Goal: Task Accomplishment & Management: Complete application form

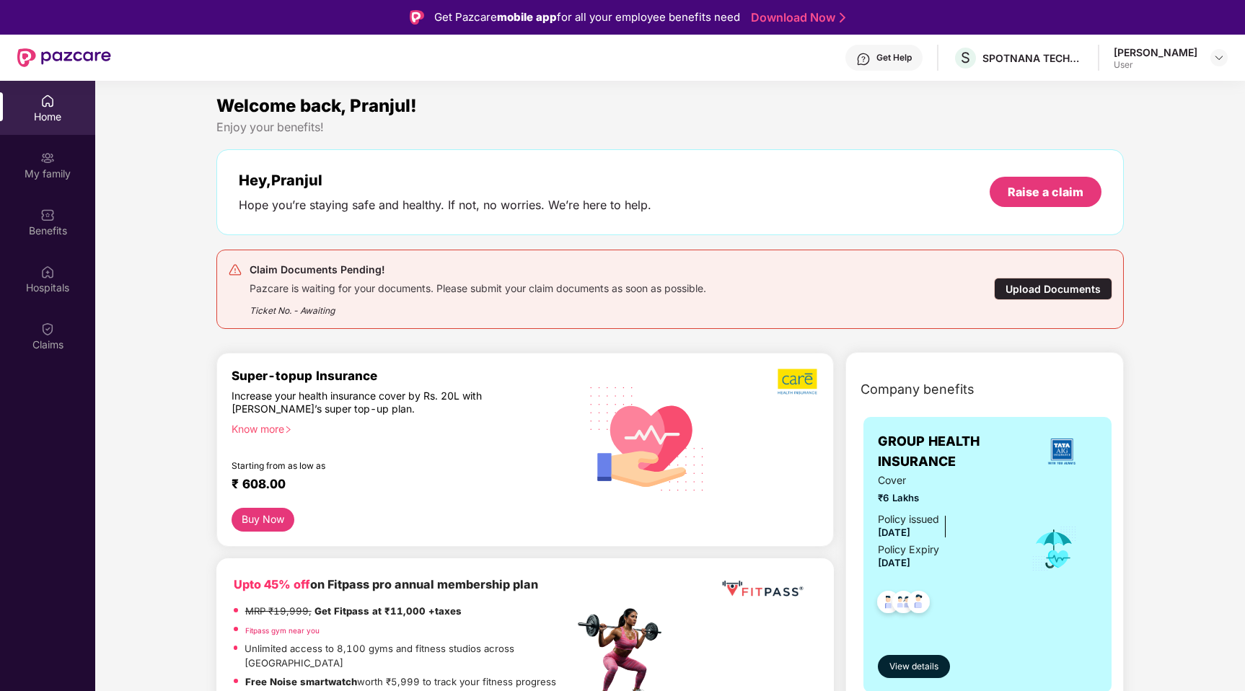
scroll to position [81, 0]
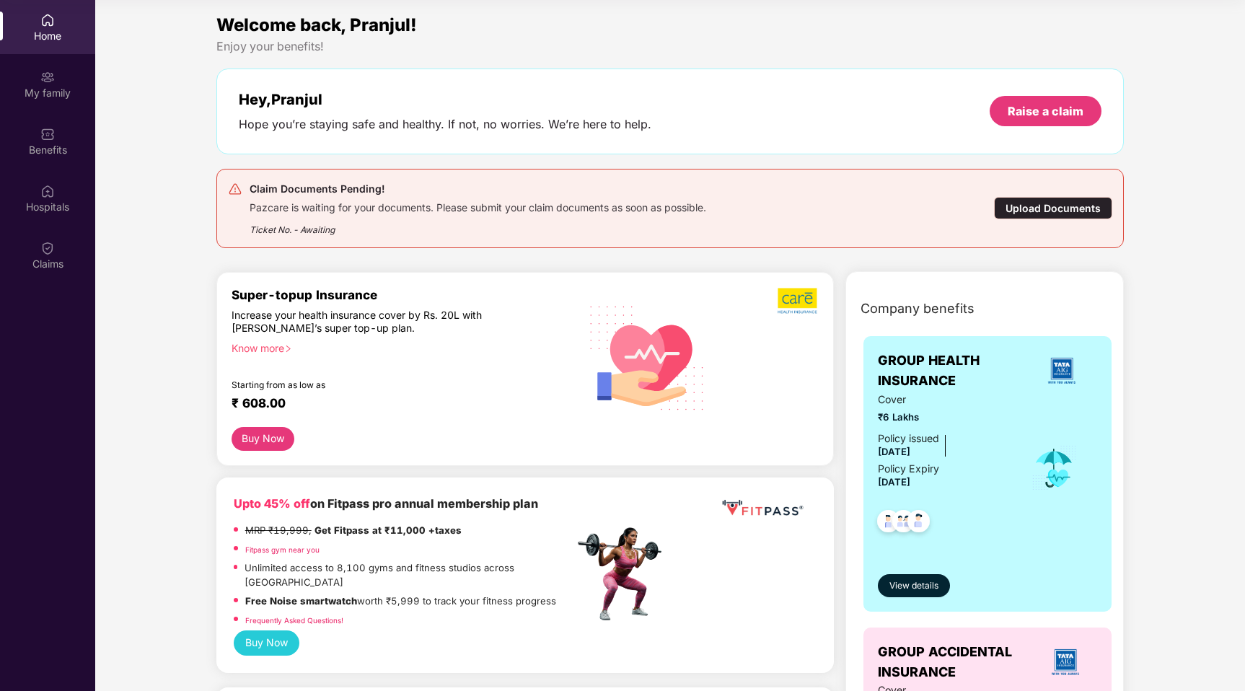
click at [1010, 207] on div "Upload Documents" at bounding box center [1053, 208] width 118 height 22
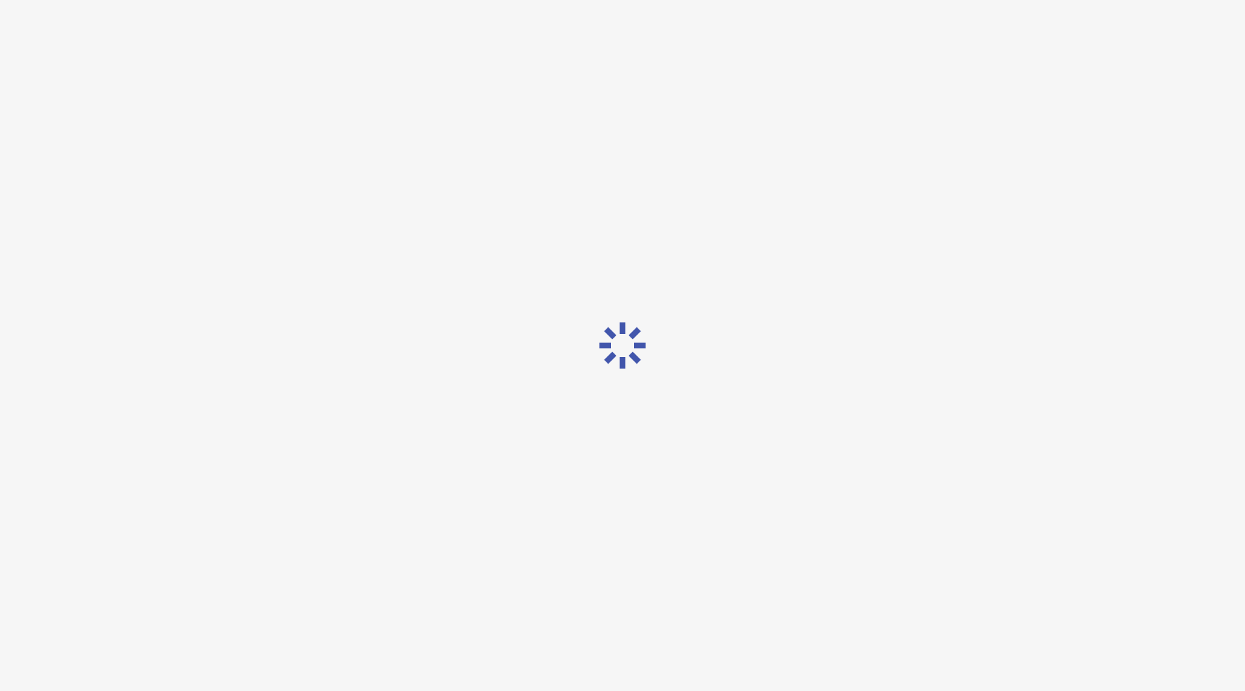
scroll to position [35, 0]
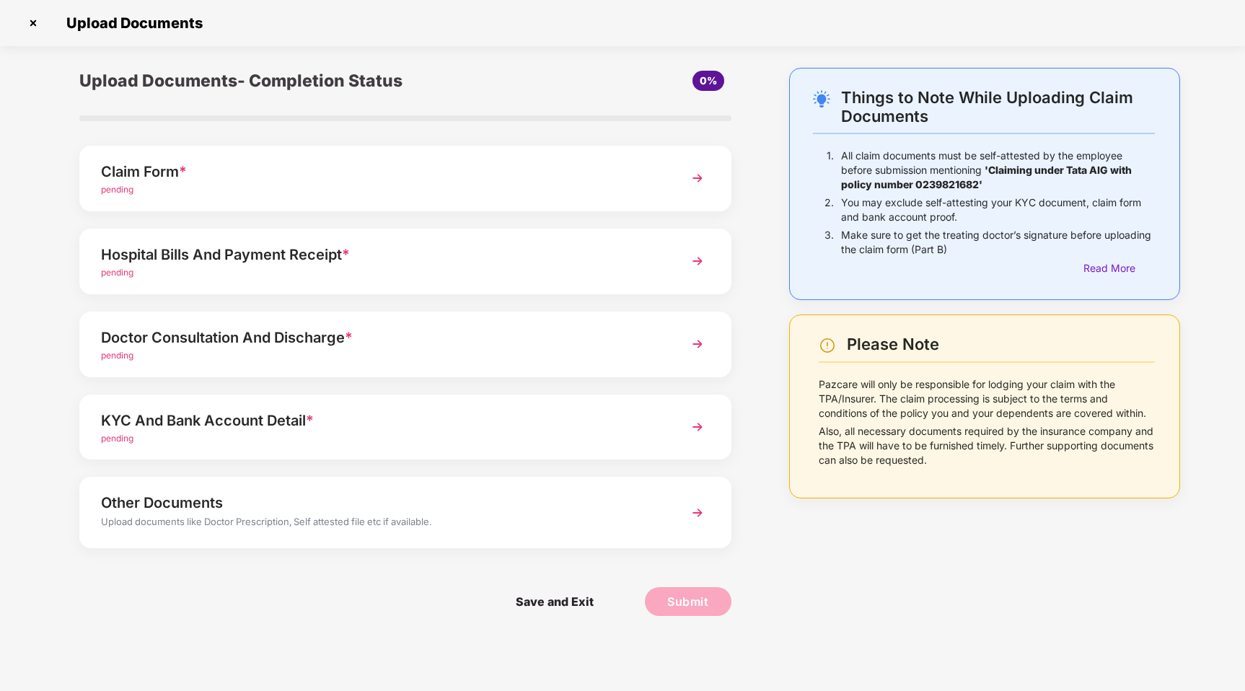
click at [475, 247] on div "Hospital Bills And Payment Receipt *" at bounding box center [380, 254] width 558 height 23
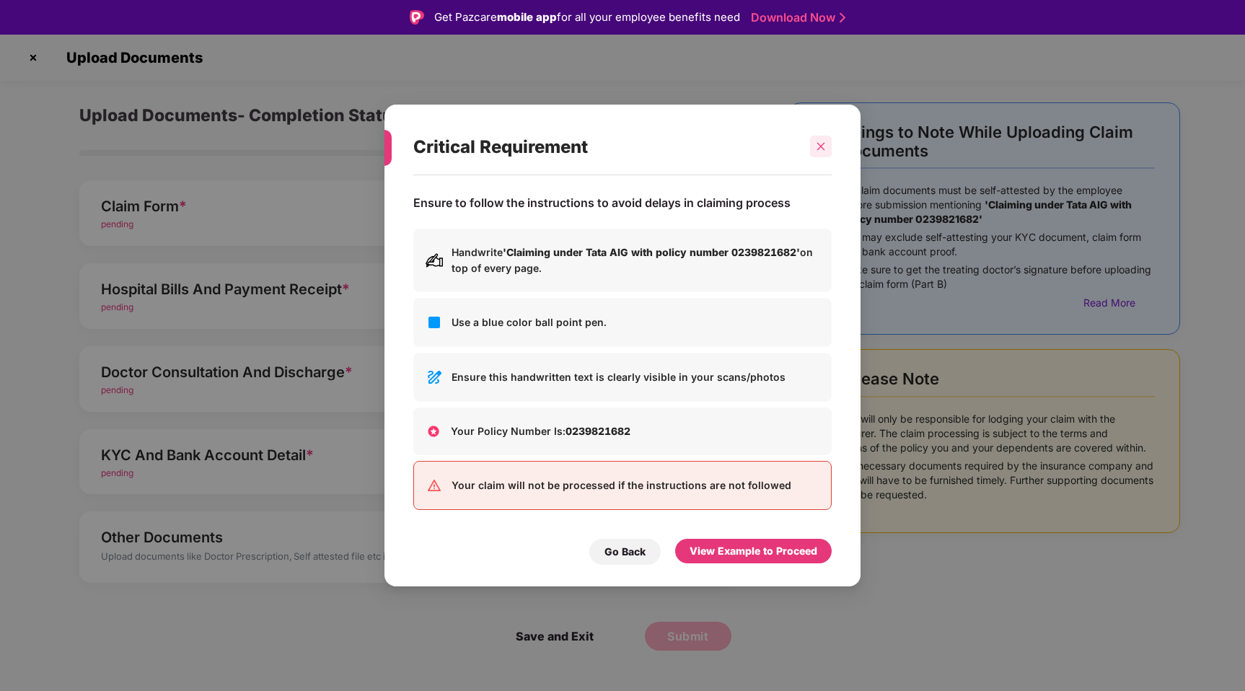
click at [828, 147] on div at bounding box center [821, 147] width 22 height 22
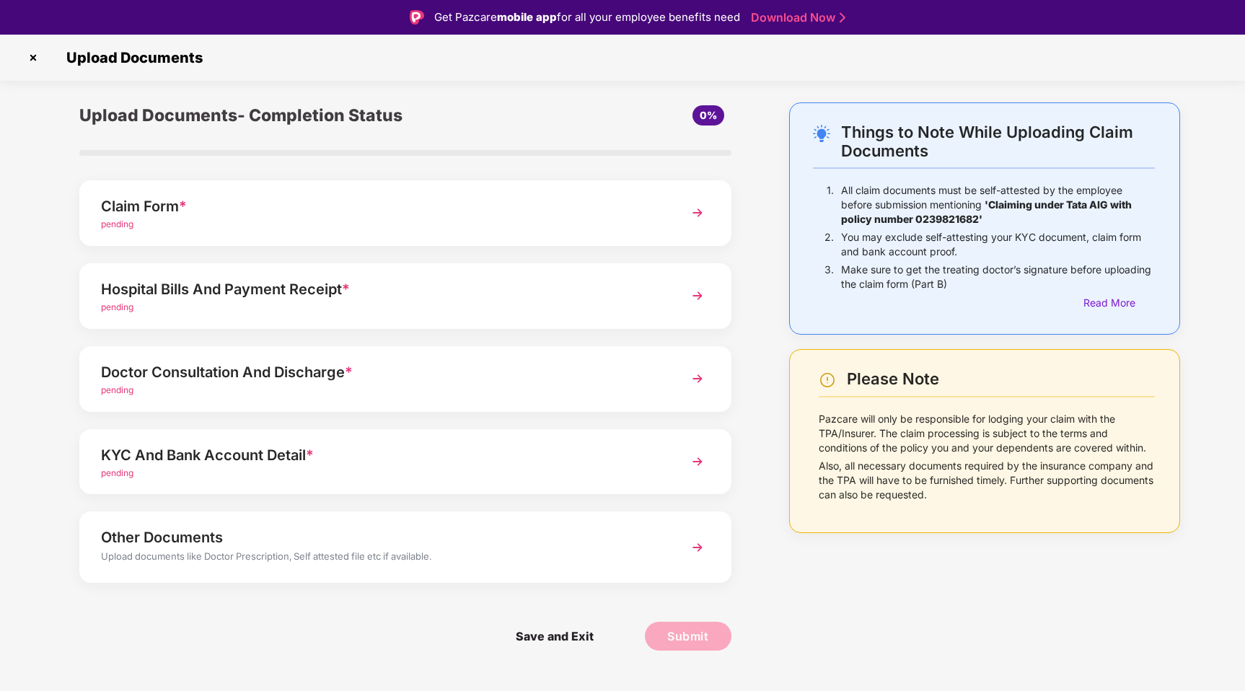
scroll to position [35, 0]
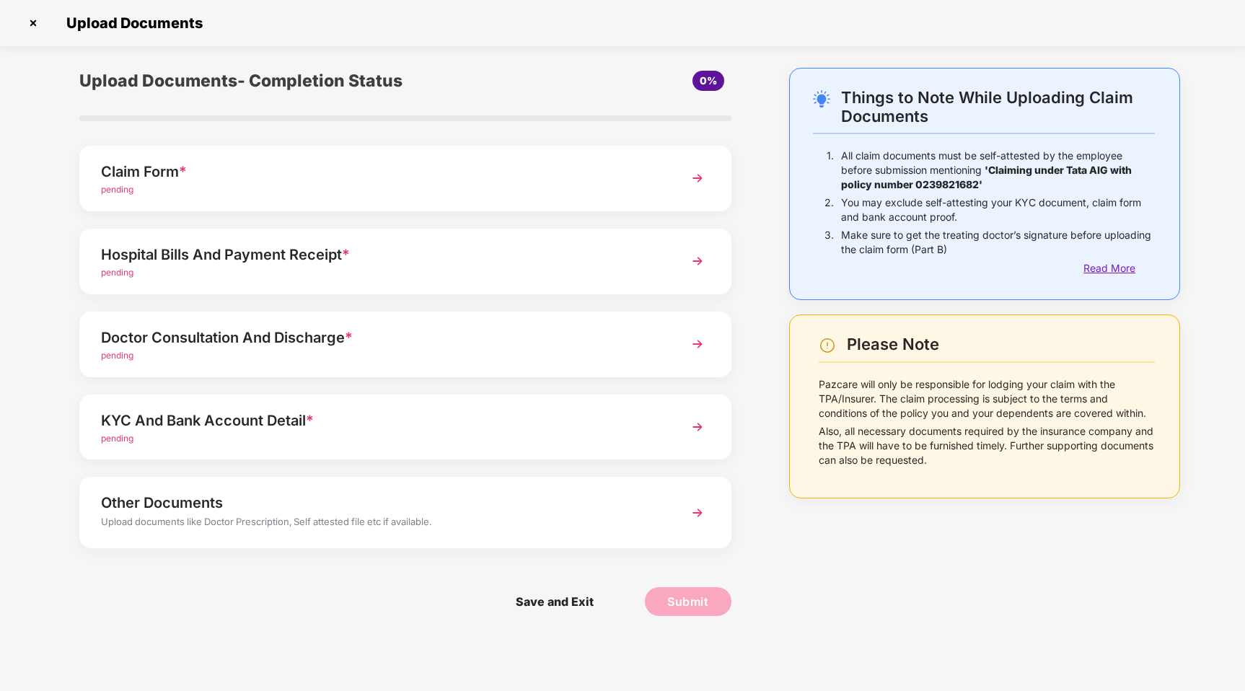
click at [1089, 267] on div "Read More" at bounding box center [1118, 268] width 71 height 16
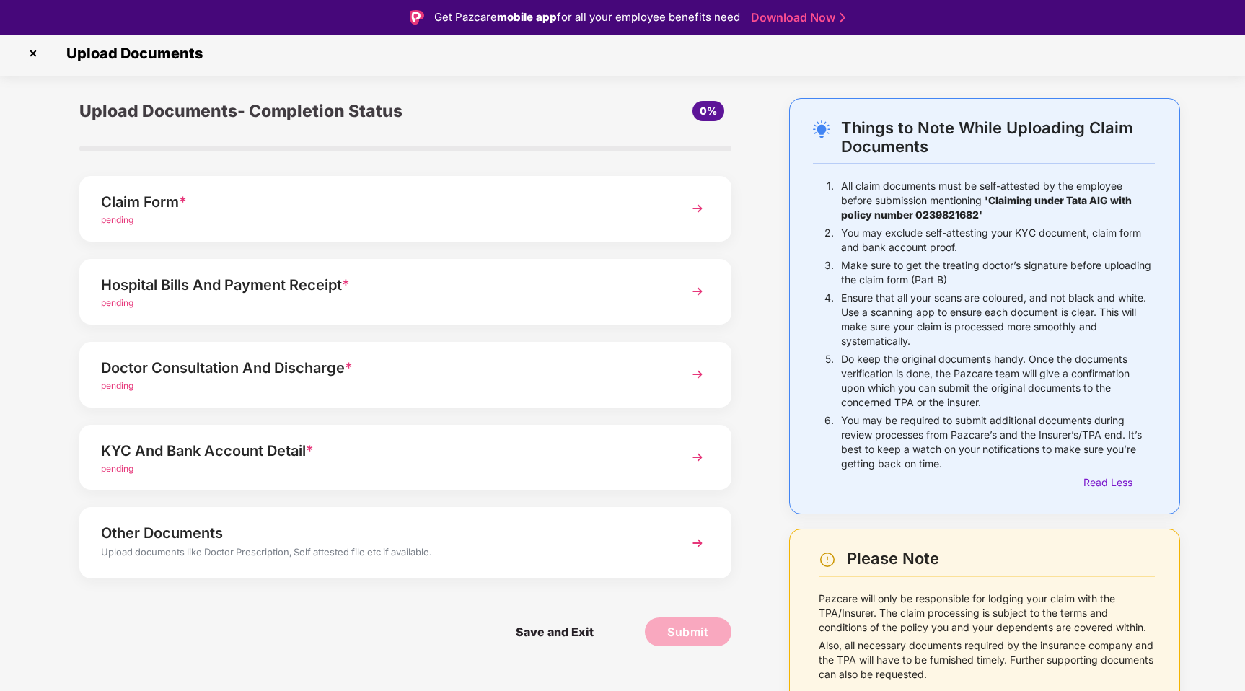
scroll to position [0, 0]
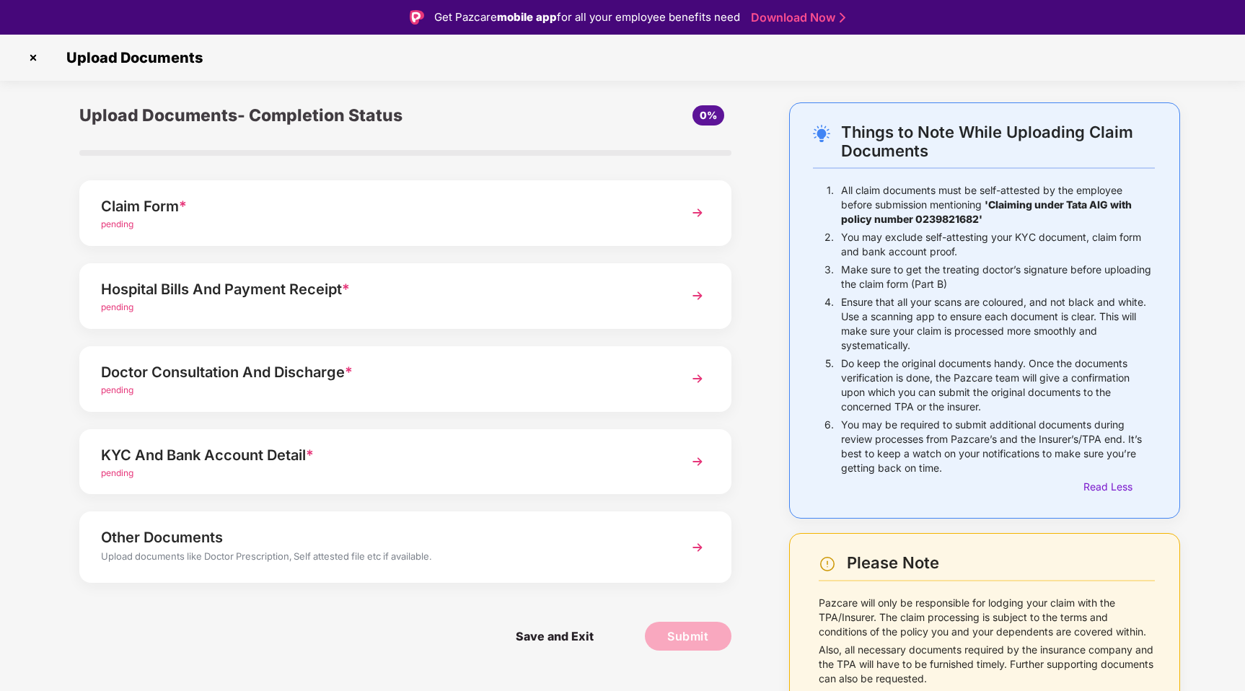
click at [573, 185] on div "Claim Form * pending" at bounding box center [405, 213] width 652 height 66
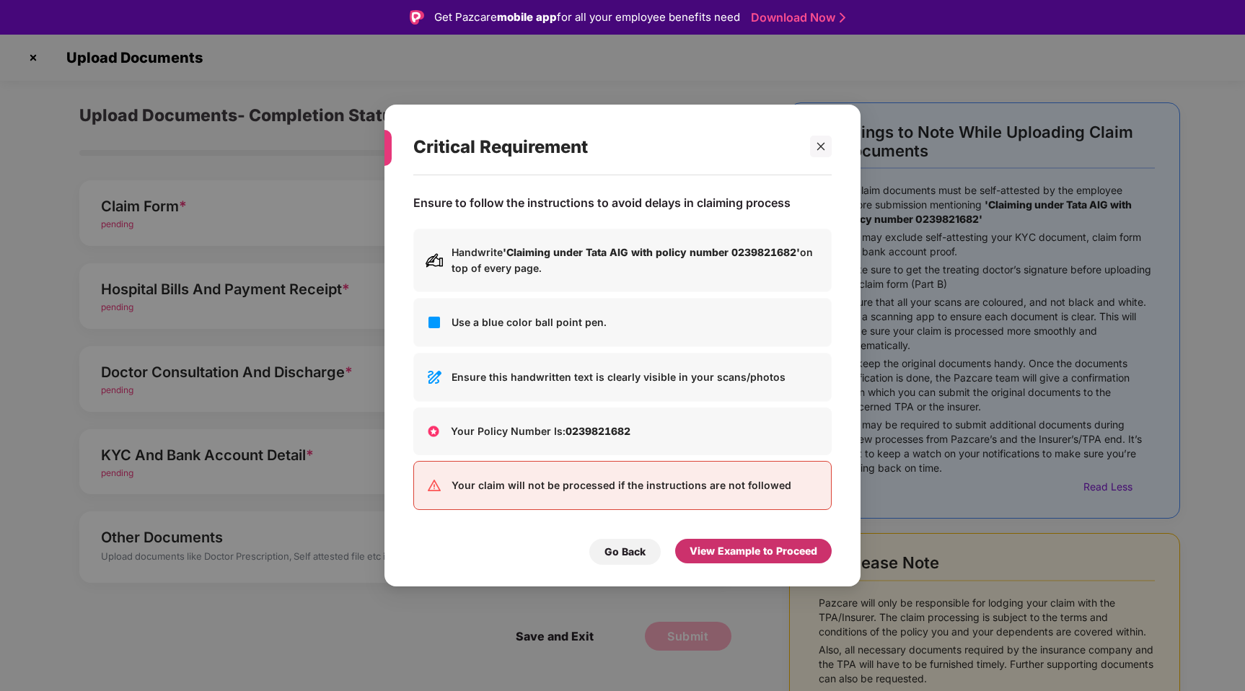
click at [726, 552] on div "View Example to Proceed" at bounding box center [754, 551] width 128 height 16
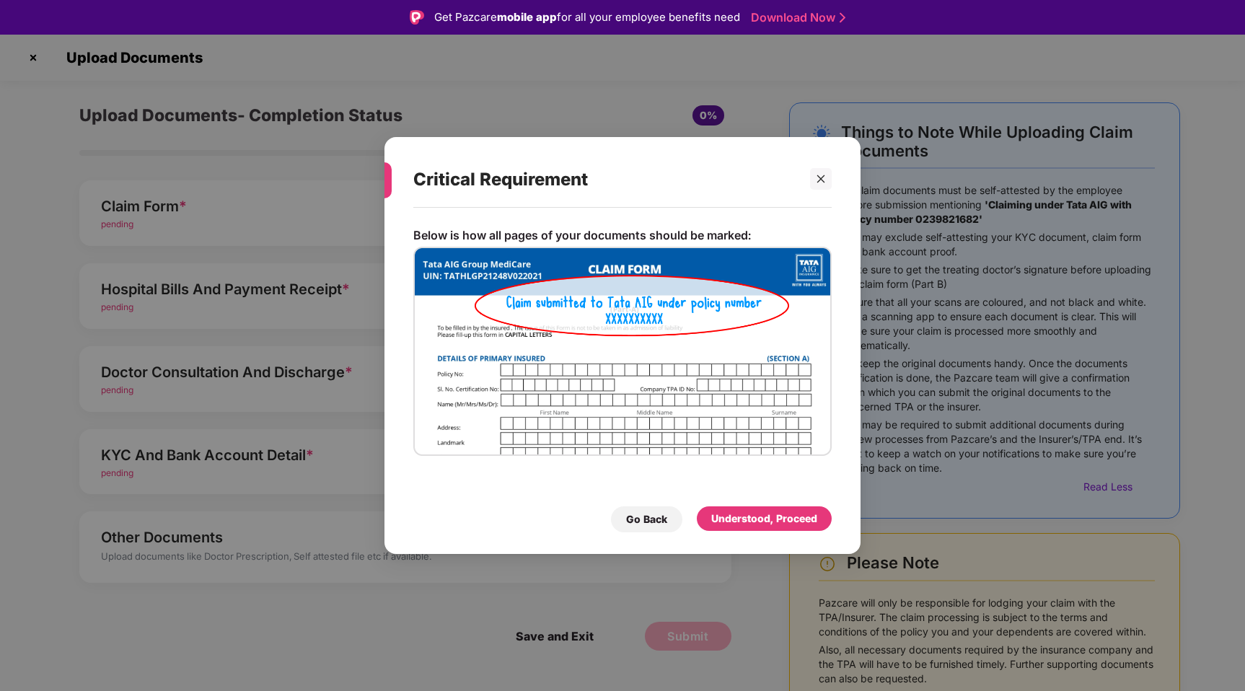
click at [411, 61] on div "Critical Requirement Below is how all pages of your documents should be marked:…" at bounding box center [622, 345] width 1245 height 691
click at [816, 178] on icon "close" at bounding box center [821, 179] width 10 height 10
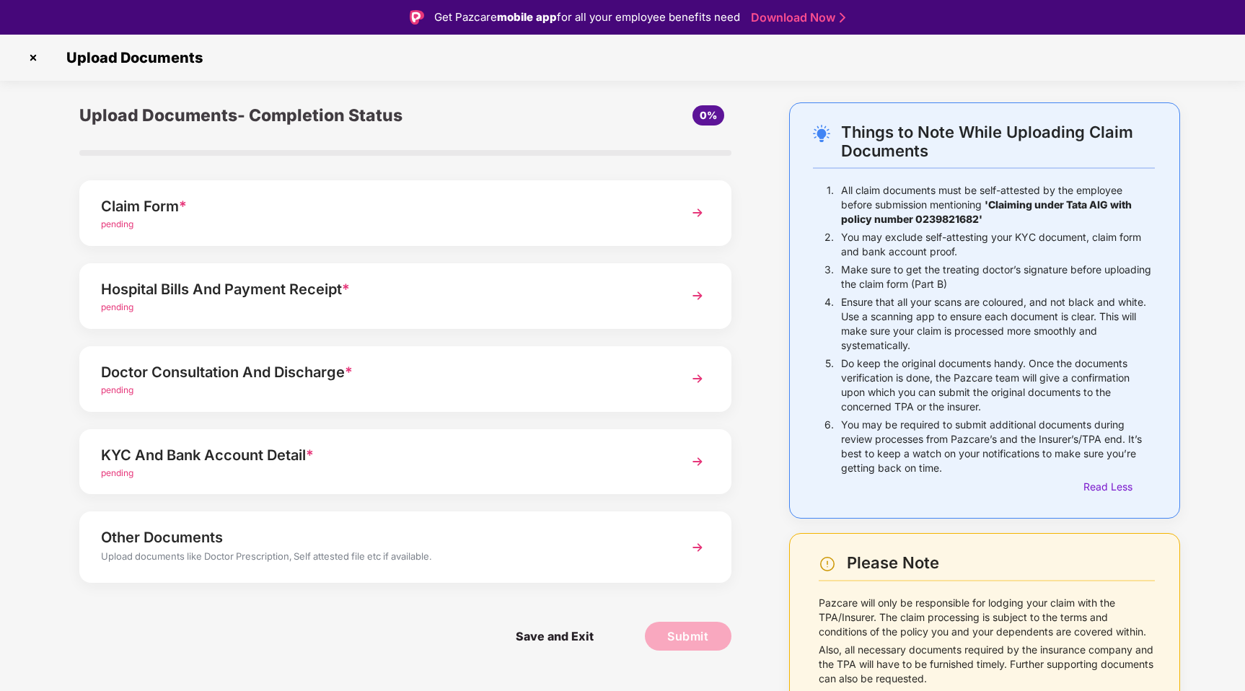
click at [25, 58] on img at bounding box center [33, 57] width 23 height 23
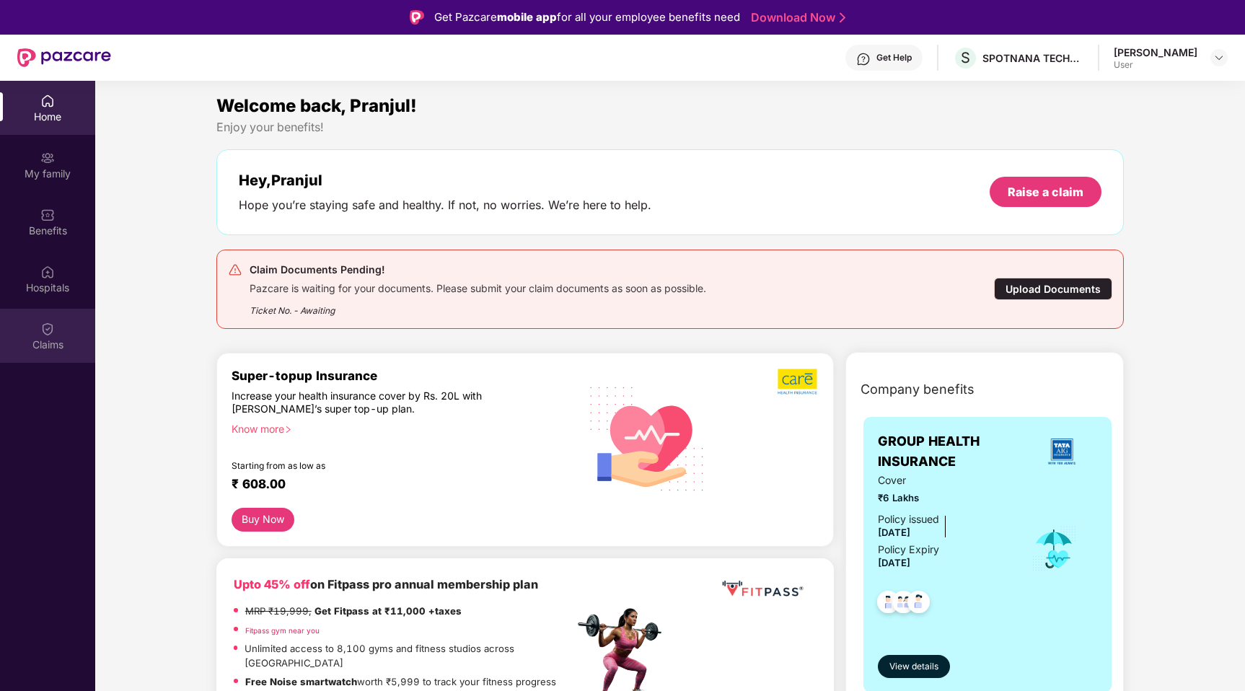
click at [62, 321] on div "Claims" at bounding box center [47, 336] width 95 height 54
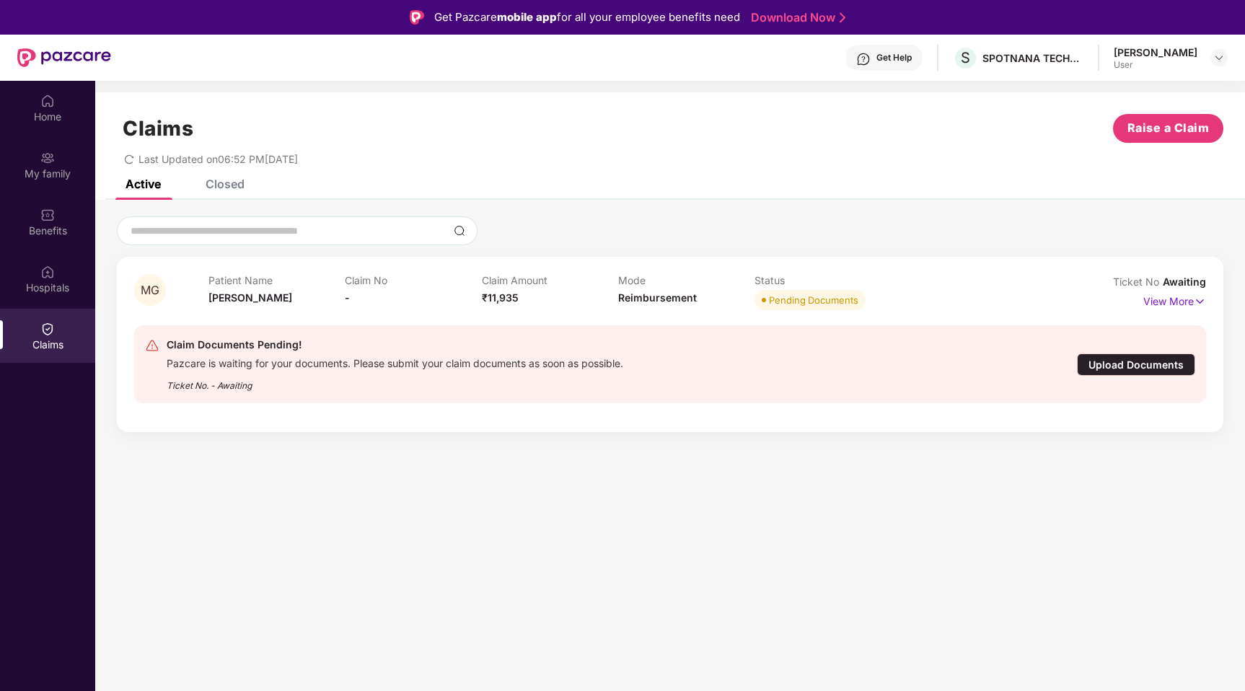
click at [912, 58] on div "Get Help" at bounding box center [893, 58] width 35 height 12
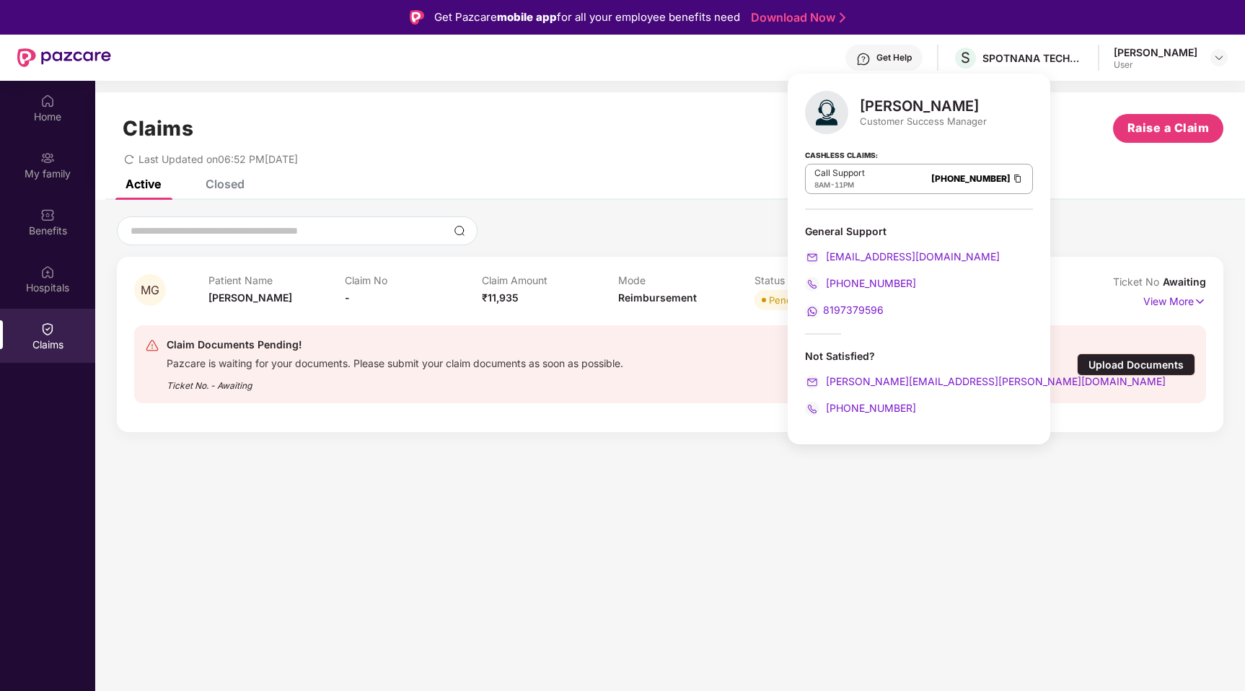
click at [792, 472] on section "Claims Raise a Claim Last Updated on 06:52 PM, 22 Sep 2025 Active Closed MG Pat…" at bounding box center [670, 426] width 1150 height 691
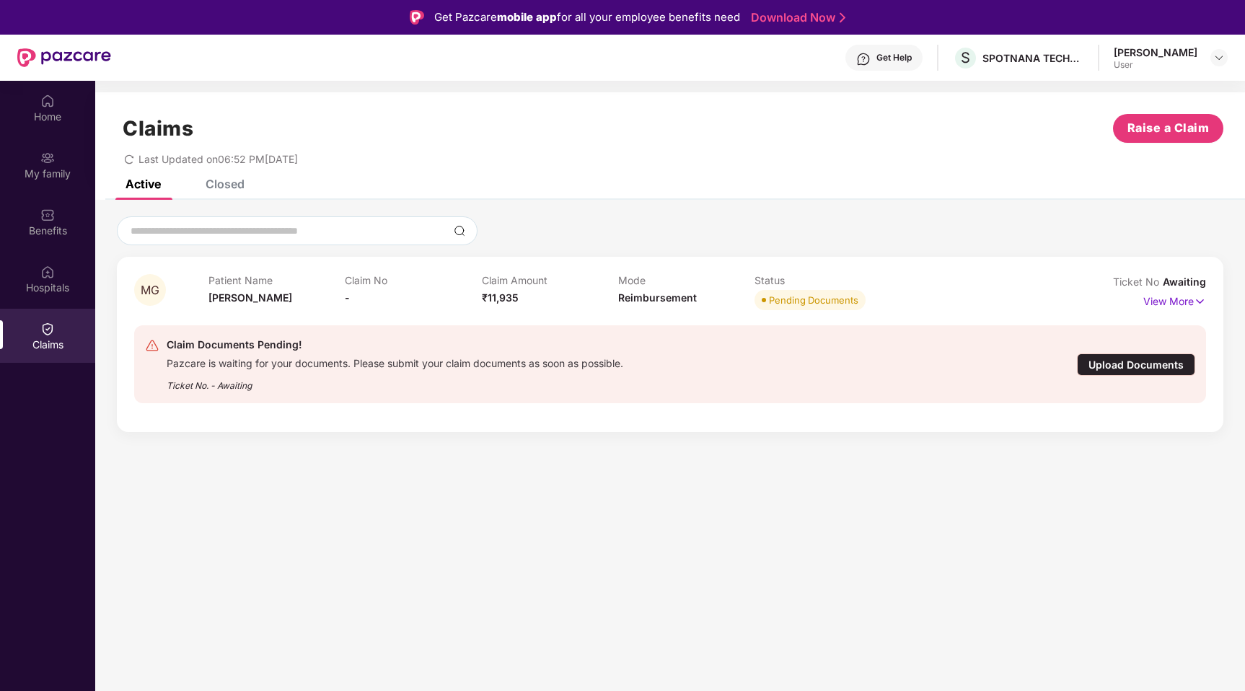
click at [279, 317] on div "Claim Documents Pending! Pazcare is waiting for your documents. Please submit y…" at bounding box center [670, 364] width 1072 height 101
click at [1169, 308] on p "View More" at bounding box center [1174, 299] width 63 height 19
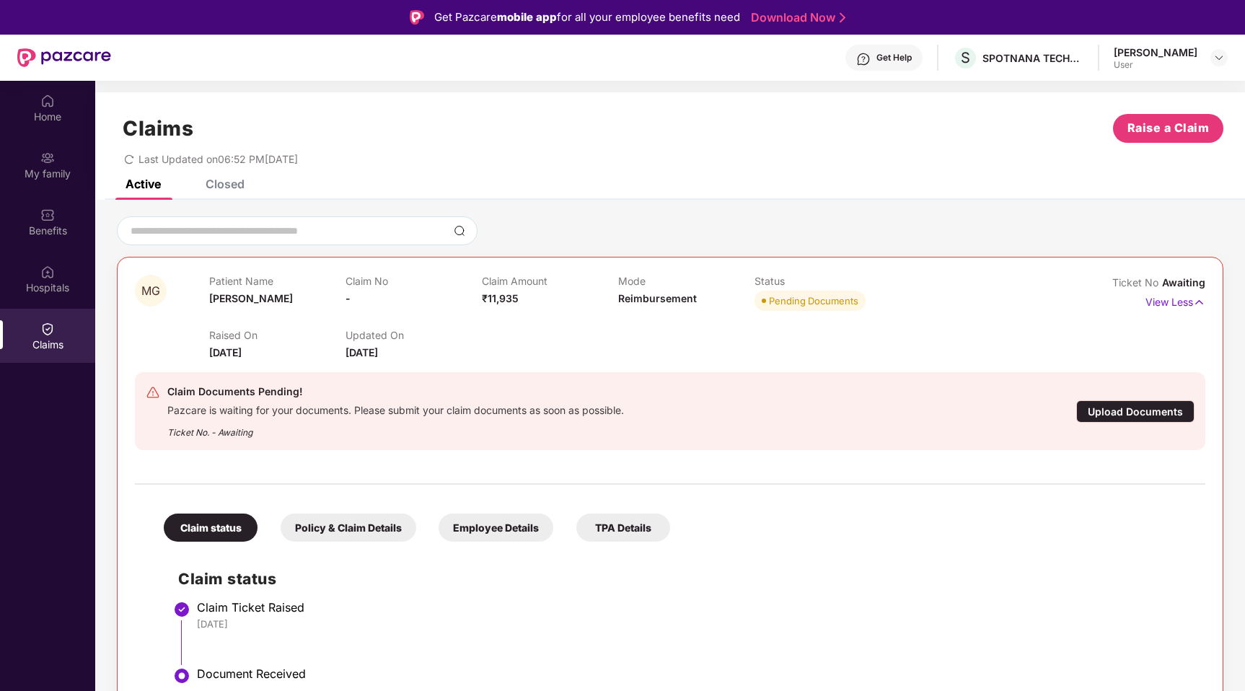
scroll to position [81, 0]
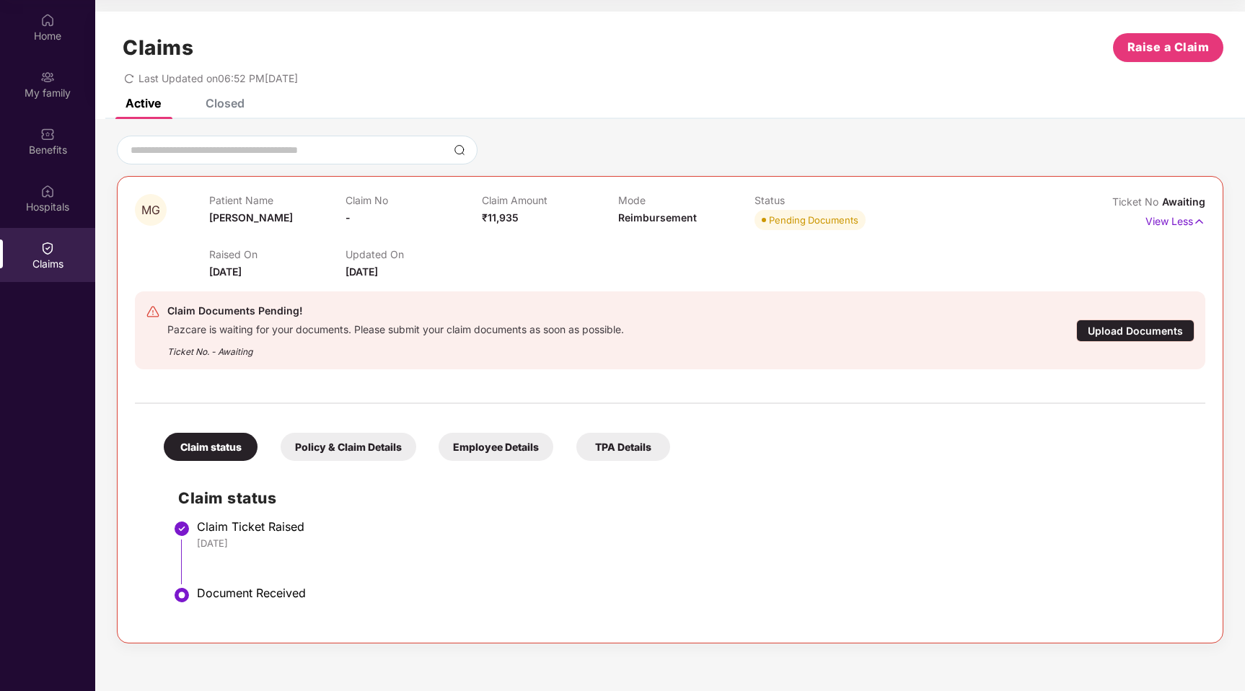
click at [350, 441] on div "Policy & Claim Details" at bounding box center [349, 447] width 136 height 28
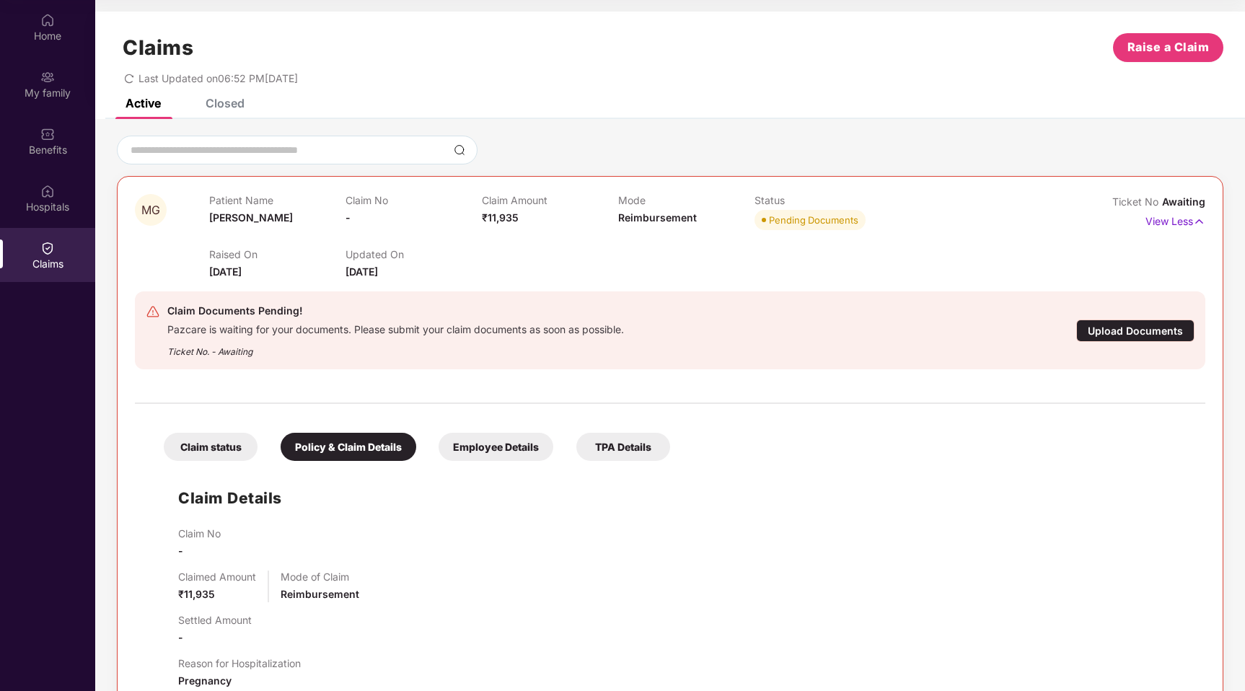
scroll to position [226, 0]
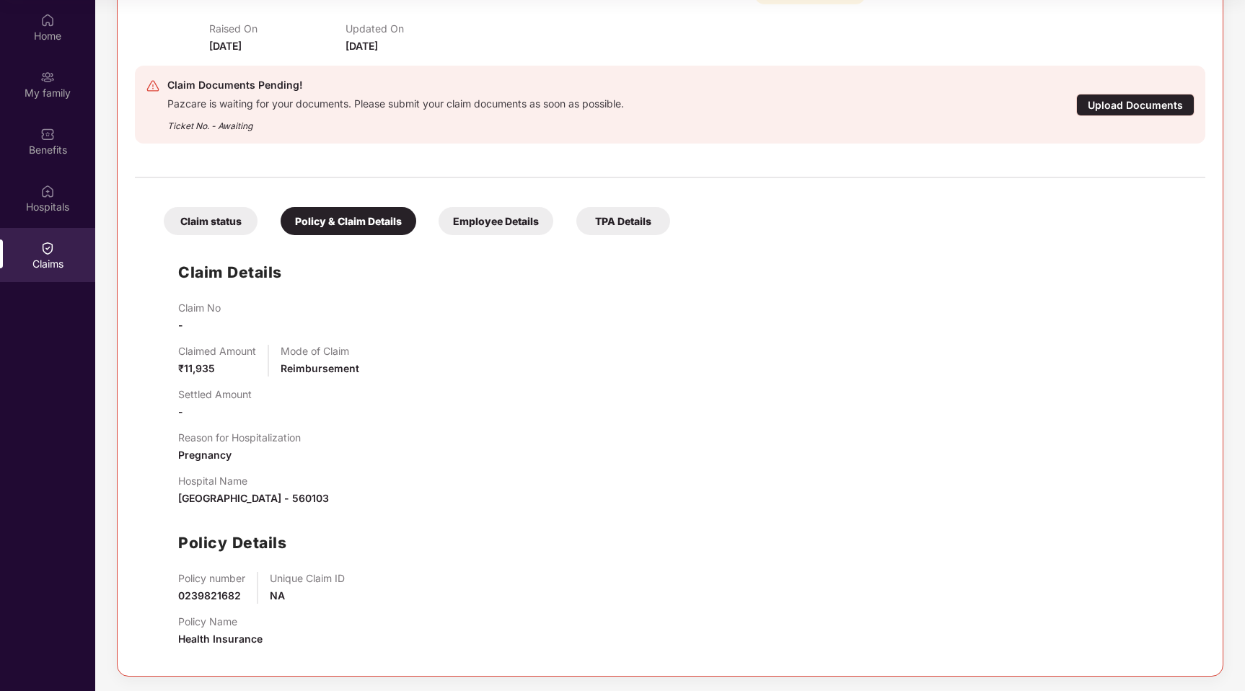
click at [502, 233] on div "Employee Details" at bounding box center [496, 221] width 115 height 28
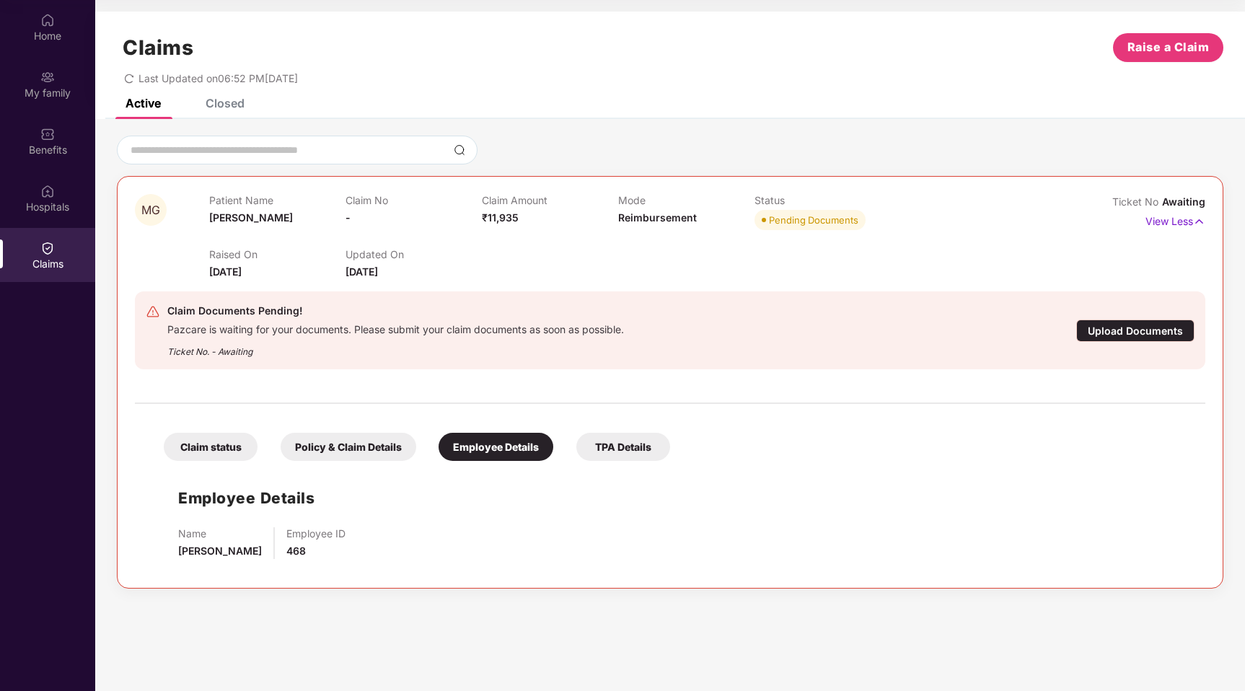
click at [615, 457] on div "TPA Details" at bounding box center [623, 447] width 94 height 28
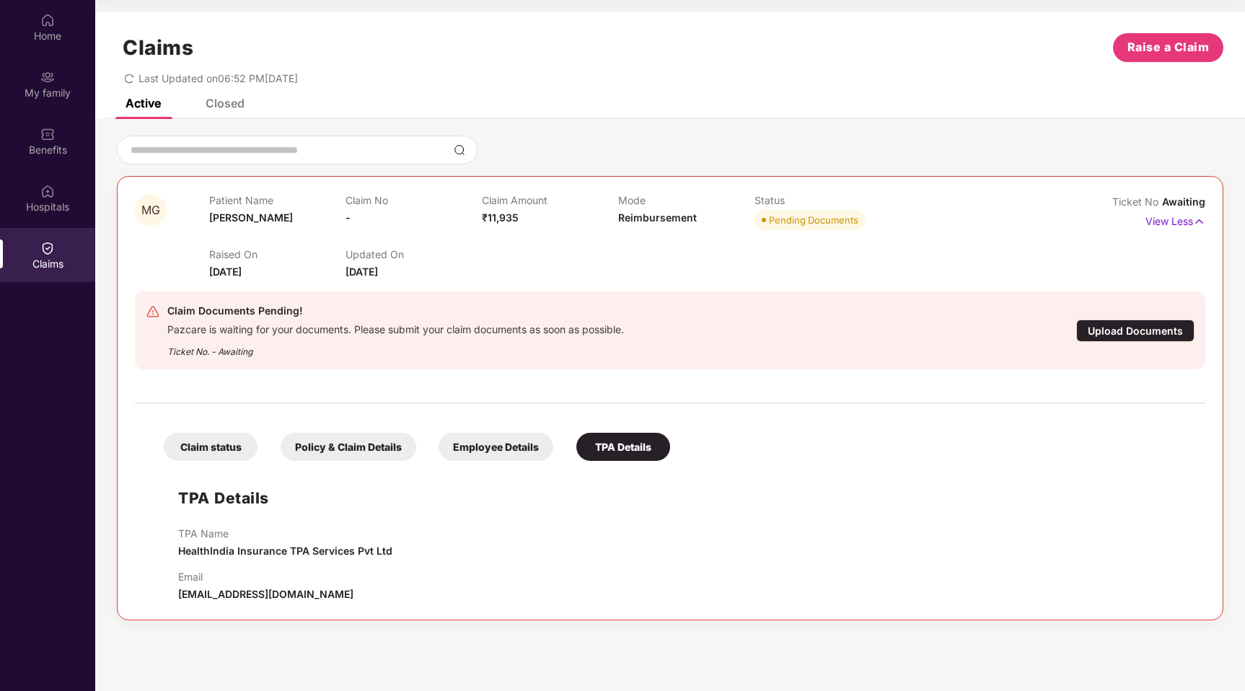
click at [1091, 338] on div "Upload Documents" at bounding box center [1135, 331] width 118 height 22
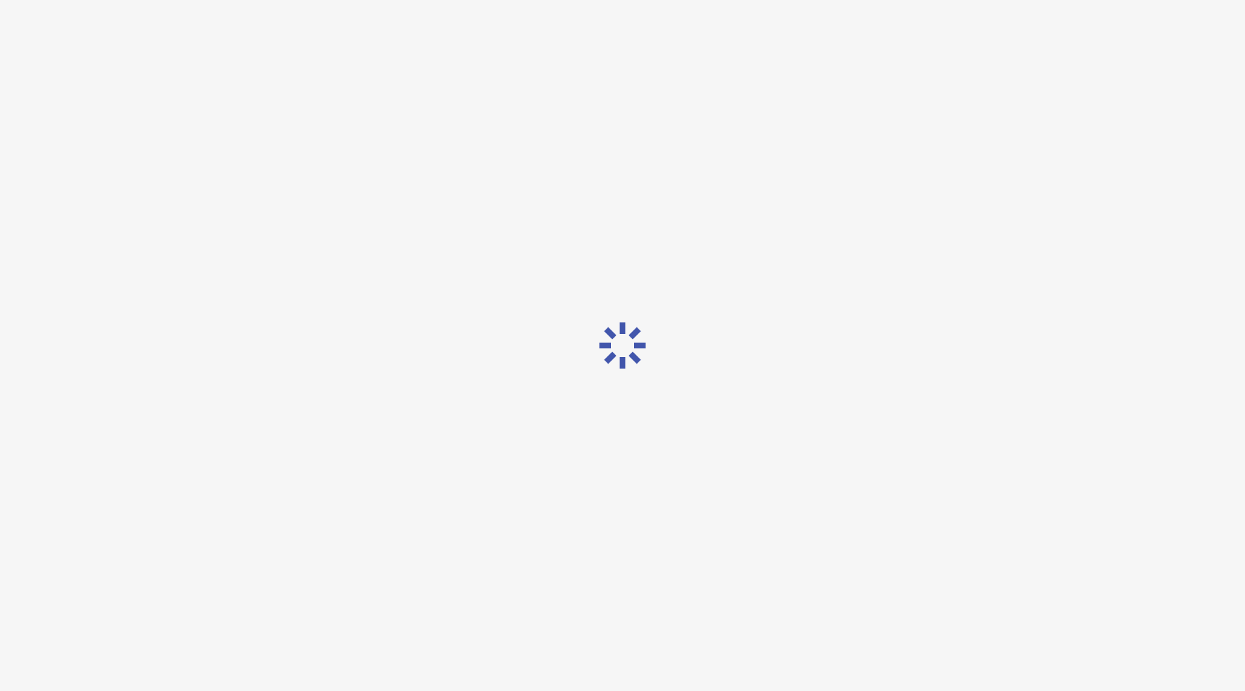
scroll to position [35, 0]
